Goal: Task Accomplishment & Management: Complete application form

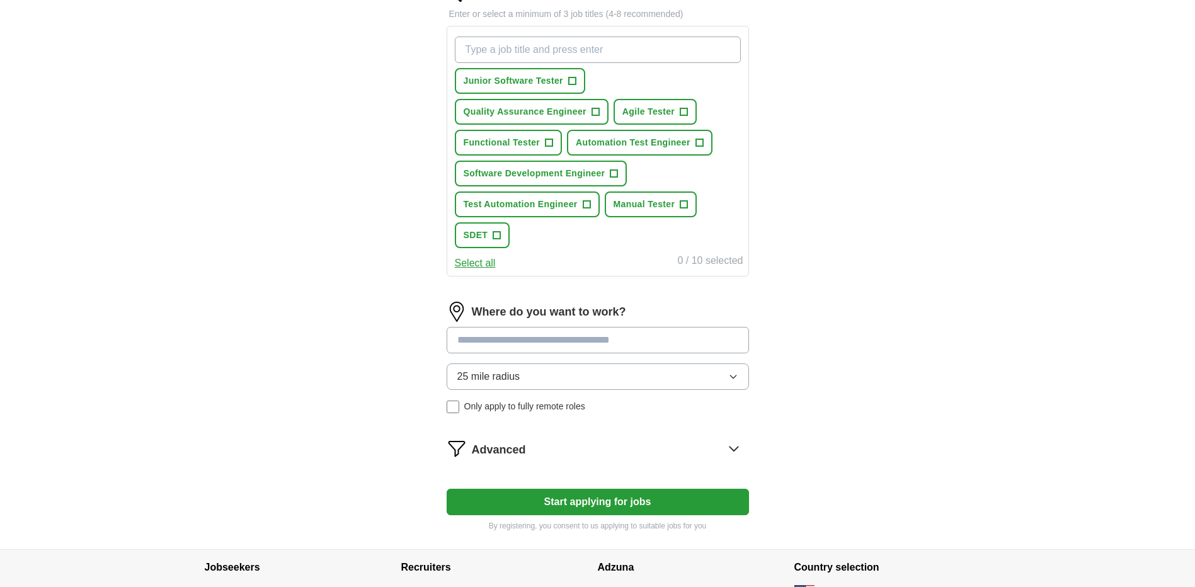
scroll to position [440, 0]
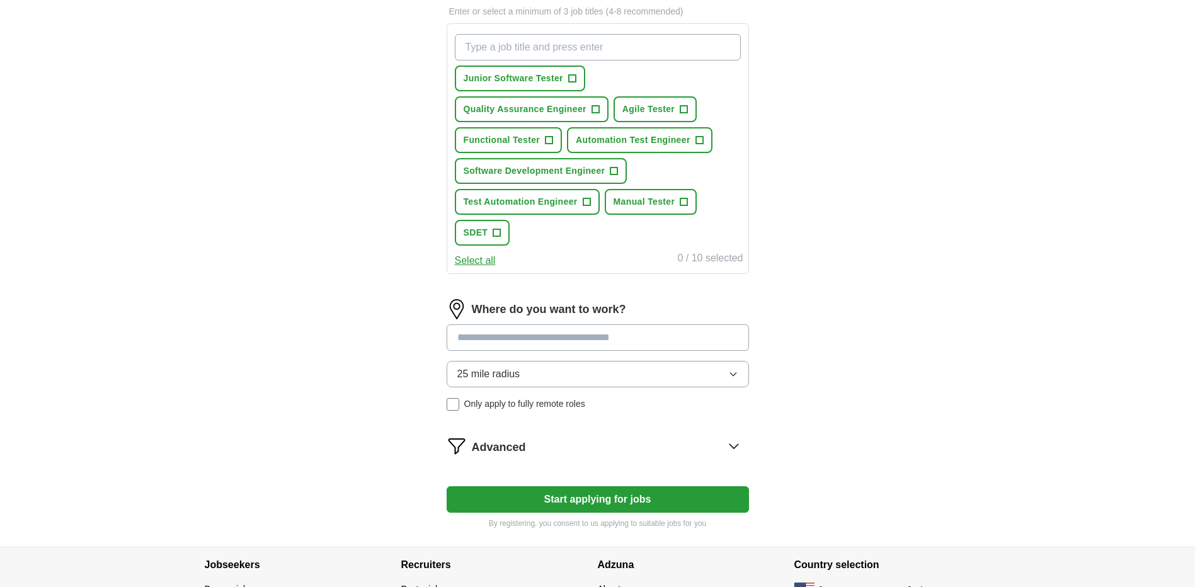
click at [609, 501] on button "Start applying for jobs" at bounding box center [598, 499] width 302 height 26
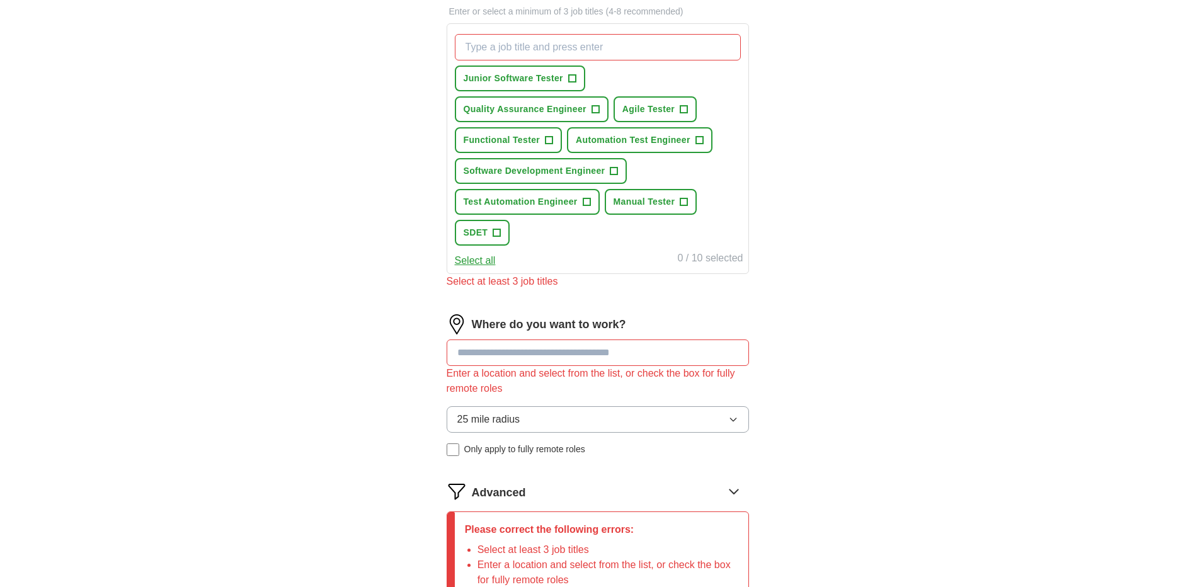
click at [672, 356] on input at bounding box center [598, 353] width 302 height 26
click at [573, 76] on span "+" at bounding box center [572, 79] width 8 height 10
click at [593, 107] on span "+" at bounding box center [596, 110] width 8 height 10
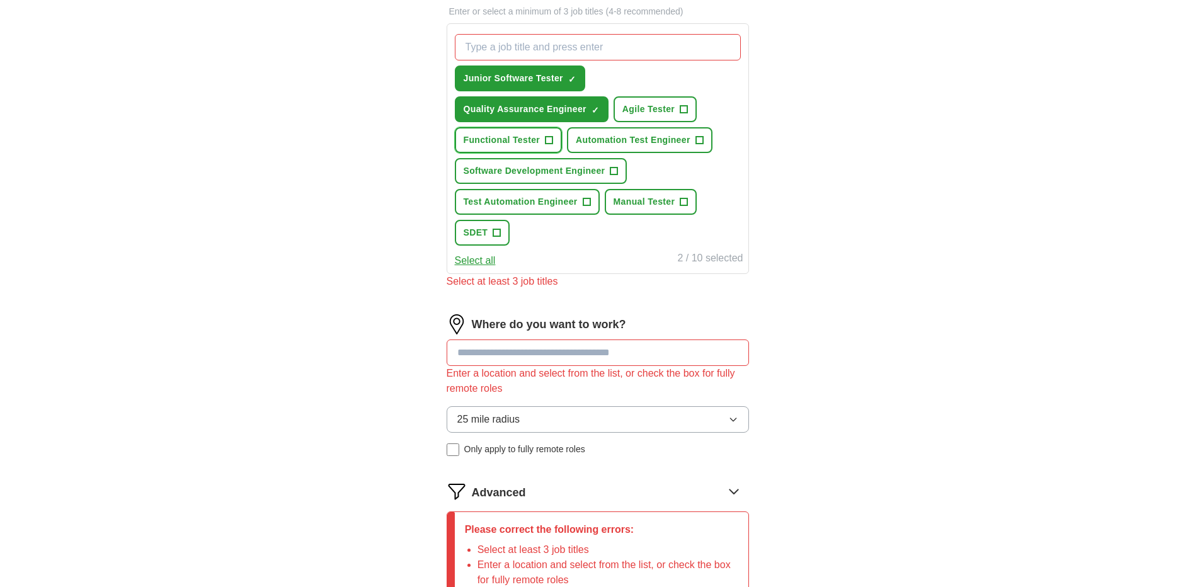
click at [549, 138] on span "+" at bounding box center [550, 140] width 8 height 10
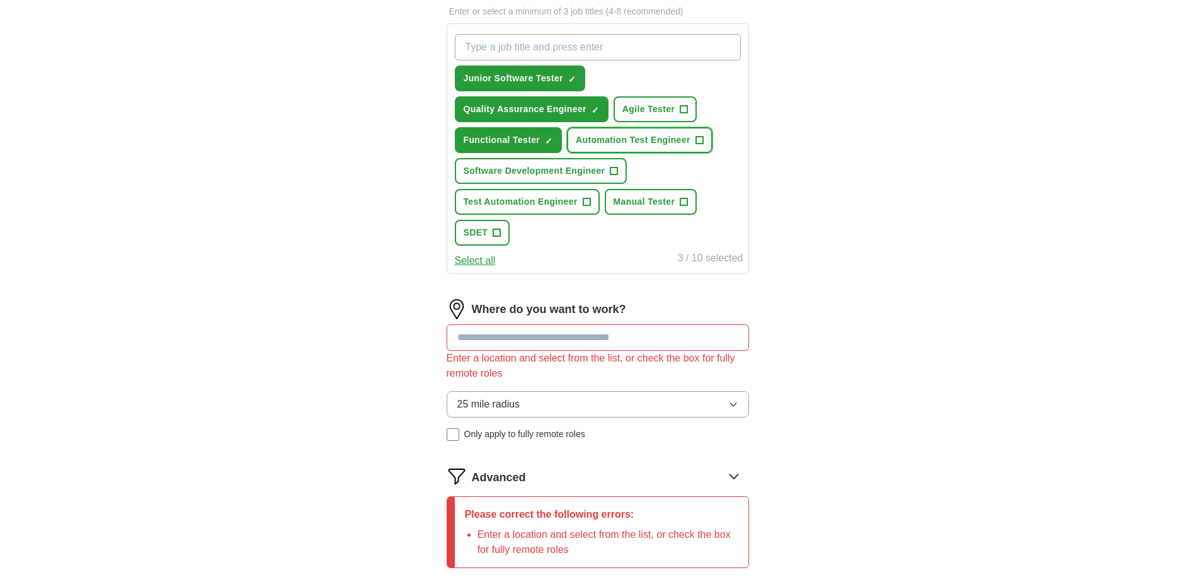
click at [697, 137] on span "+" at bounding box center [699, 140] width 8 height 10
click at [583, 200] on span "+" at bounding box center [587, 202] width 8 height 10
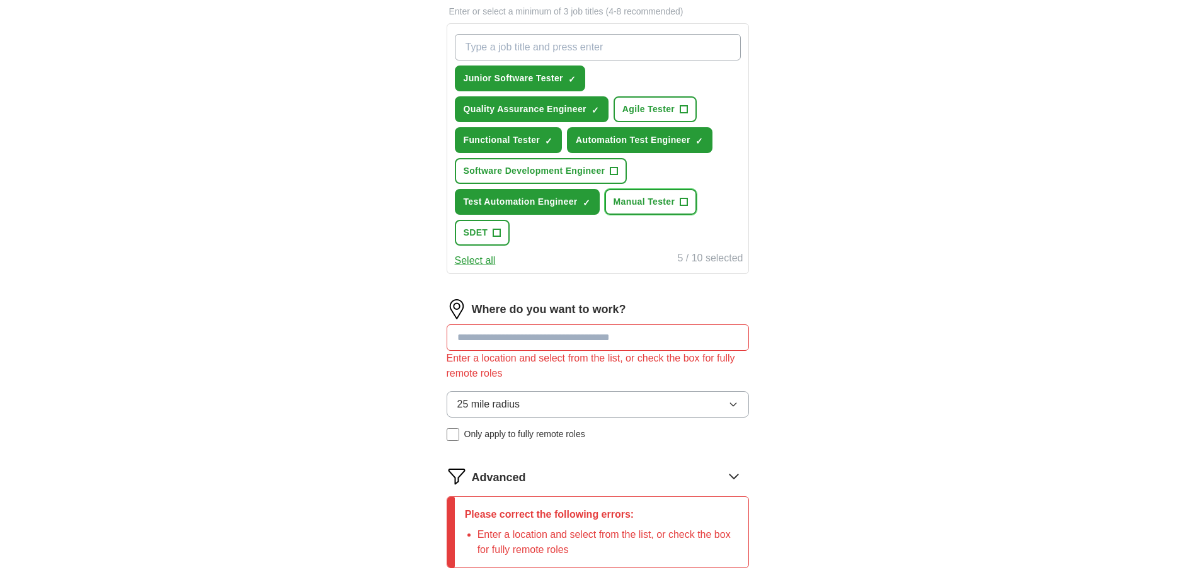
click at [679, 198] on button "Manual Tester +" at bounding box center [651, 202] width 93 height 26
click at [496, 229] on span "+" at bounding box center [497, 233] width 8 height 10
click at [622, 336] on input at bounding box center [598, 337] width 302 height 26
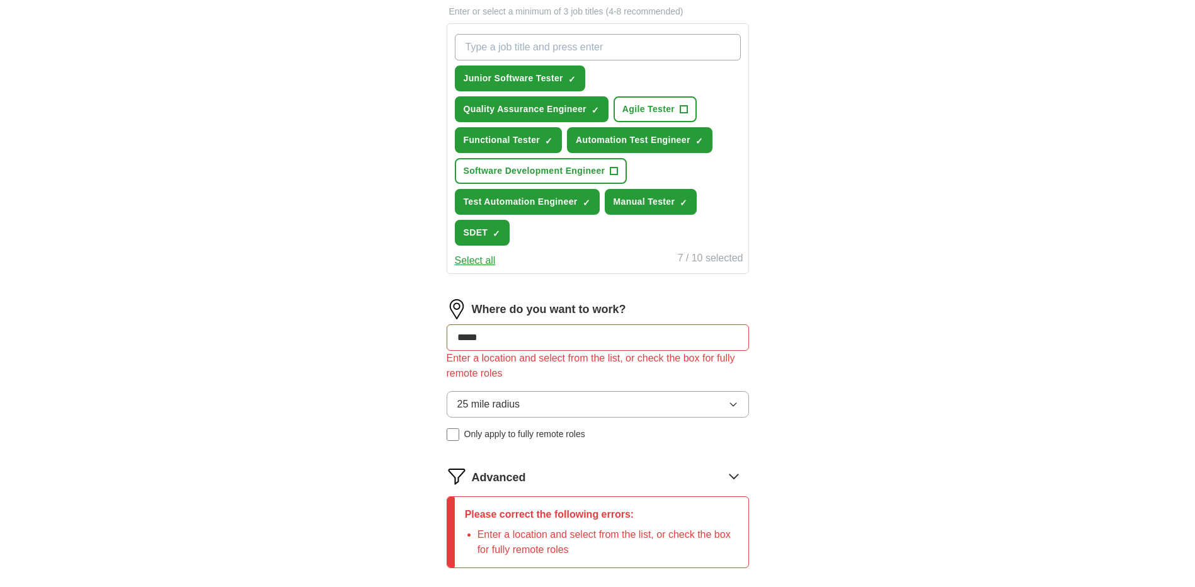
type input "******"
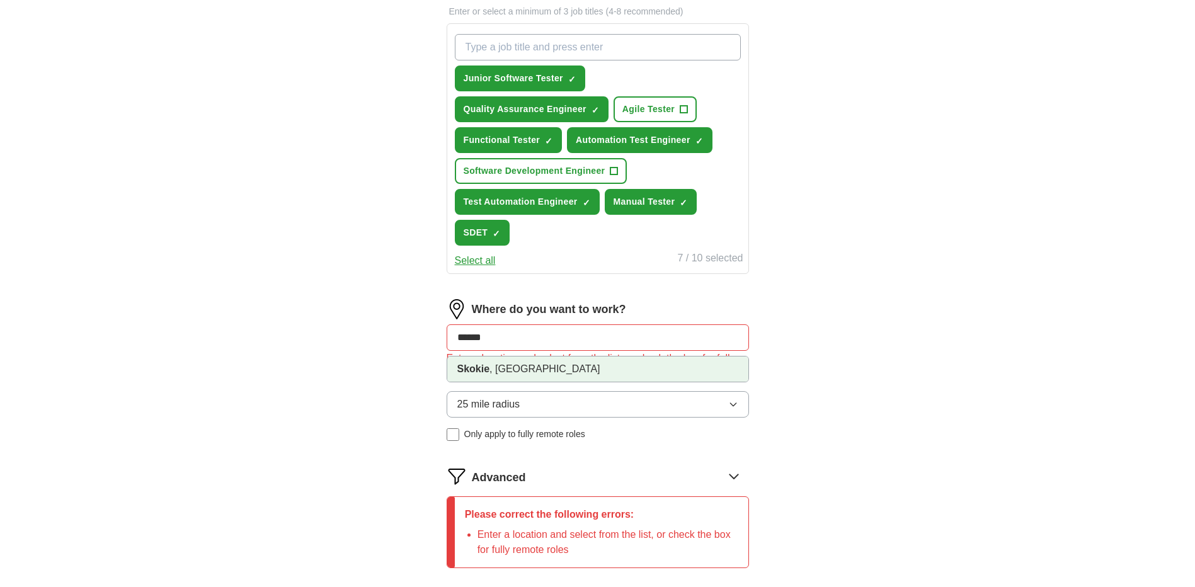
click at [478, 370] on strong "Skokie" at bounding box center [473, 368] width 33 height 11
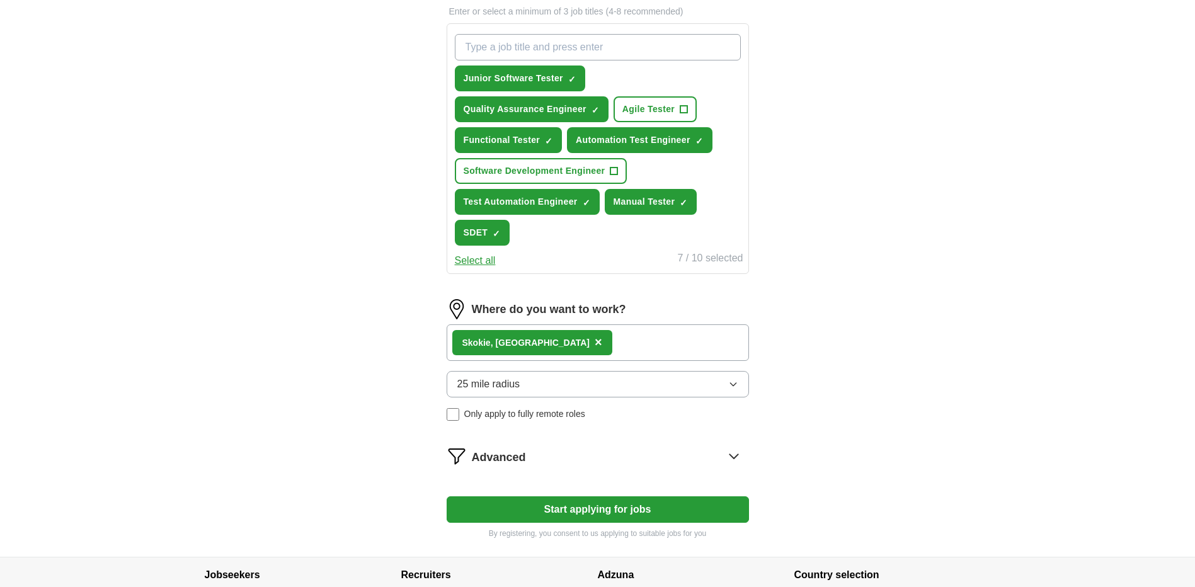
click at [612, 511] on button "Start applying for jobs" at bounding box center [598, 509] width 302 height 26
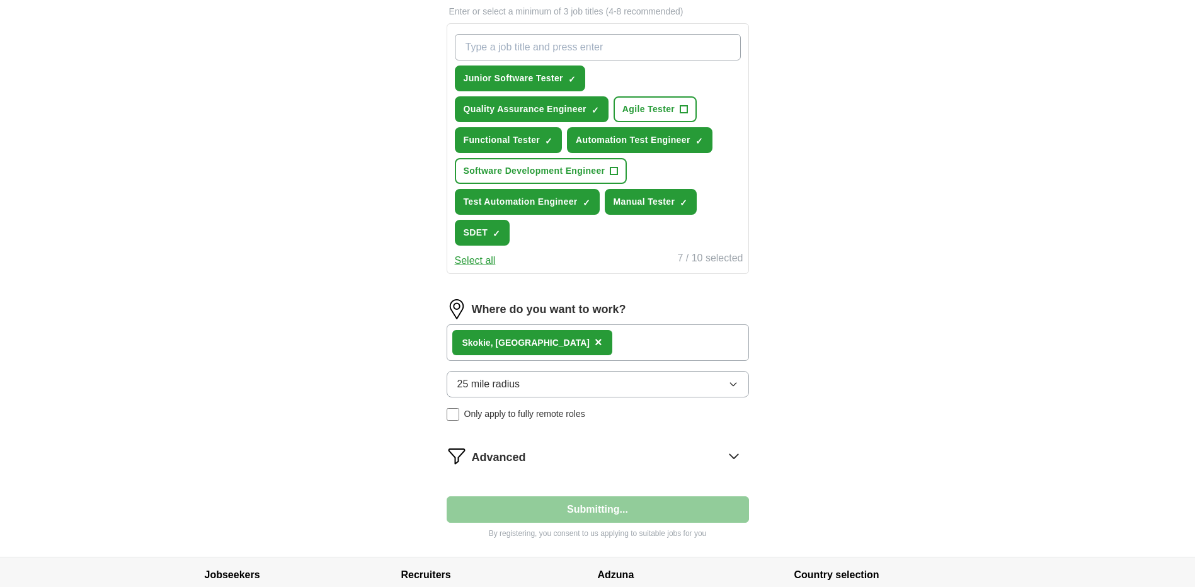
select select "**"
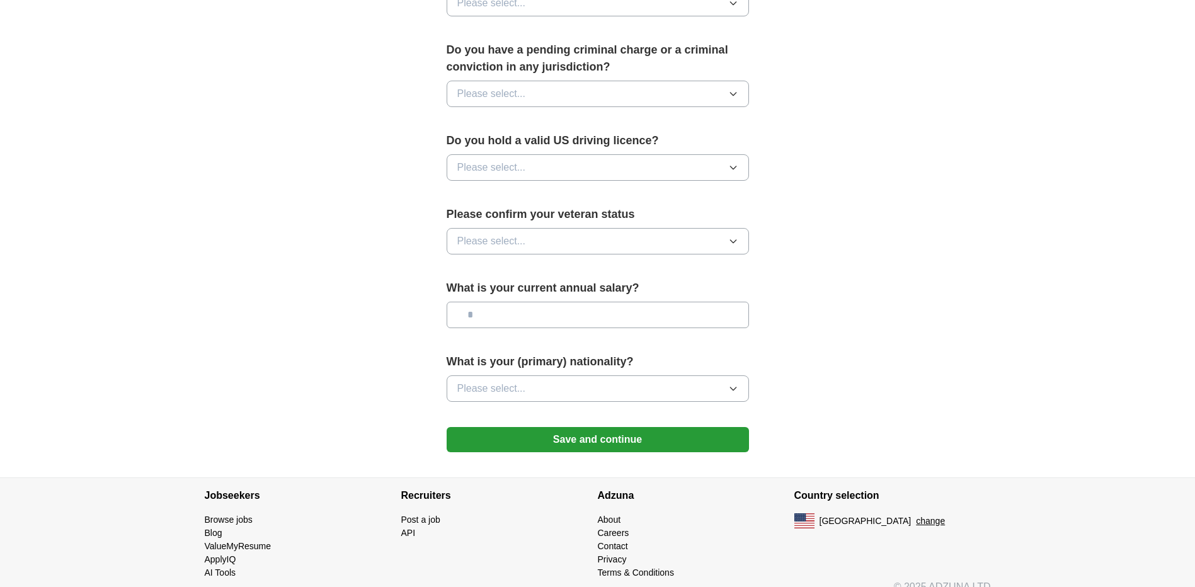
scroll to position [709, 0]
